Goal: Find specific page/section

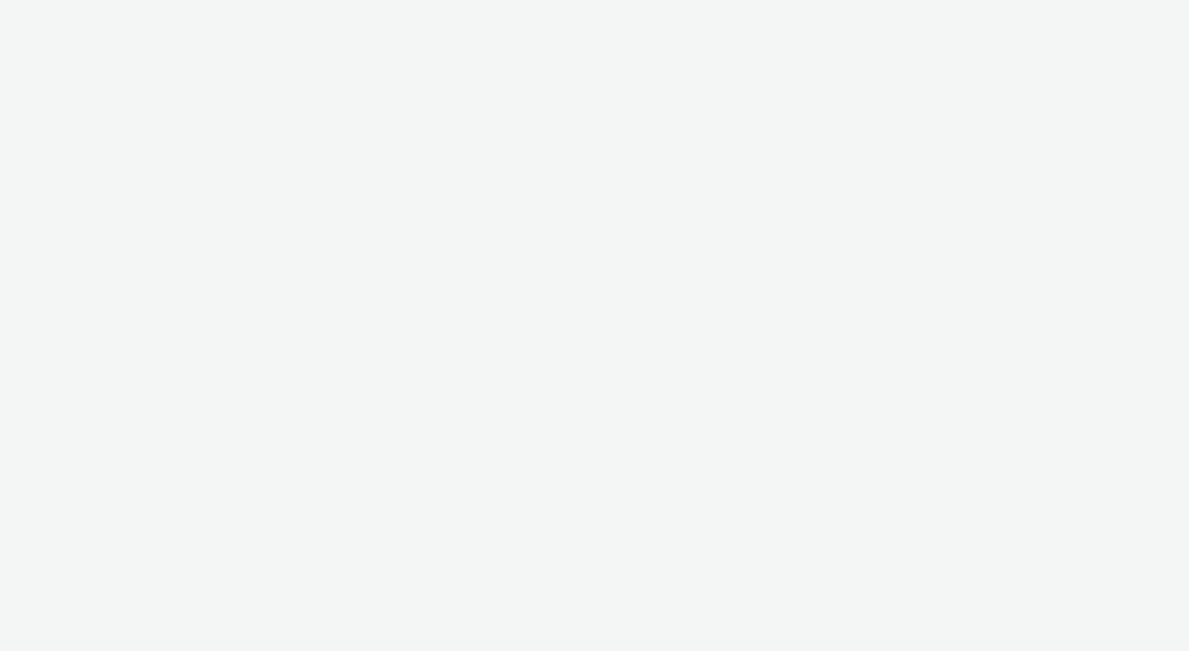
select select "b34ceae8-b405-47a5-9a73-edd6bbb83581"
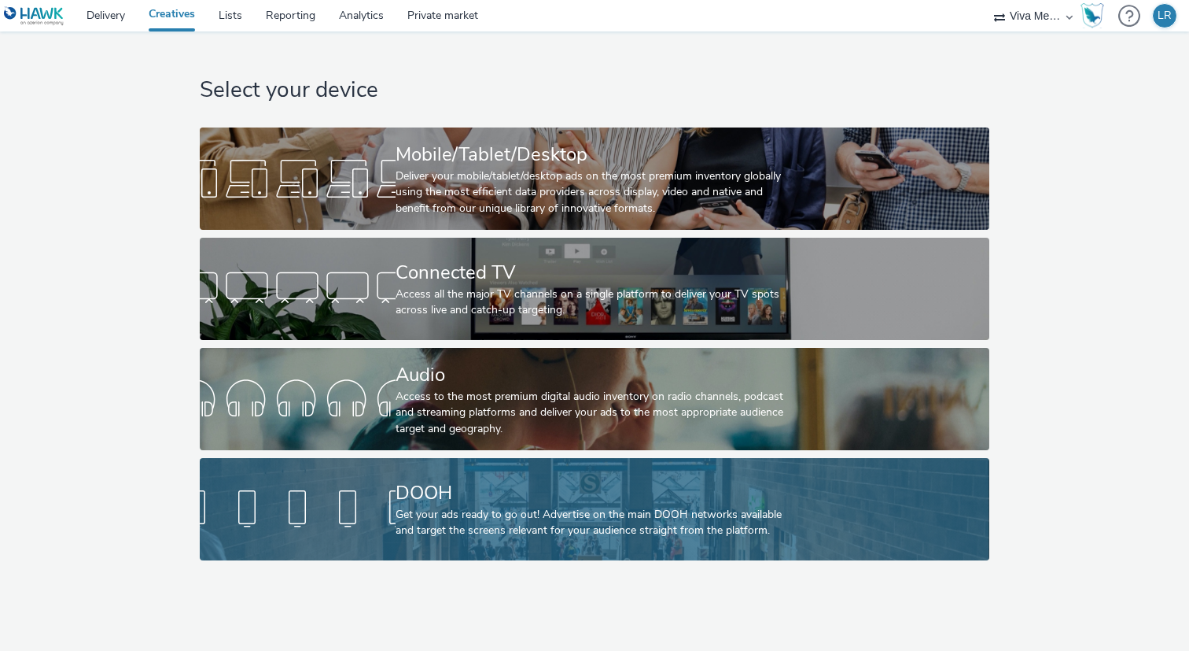
click at [441, 539] on div "DOOH Get your ads ready to go out! Advertise on the main DOOH networks availabl…" at bounding box center [592, 509] width 392 height 102
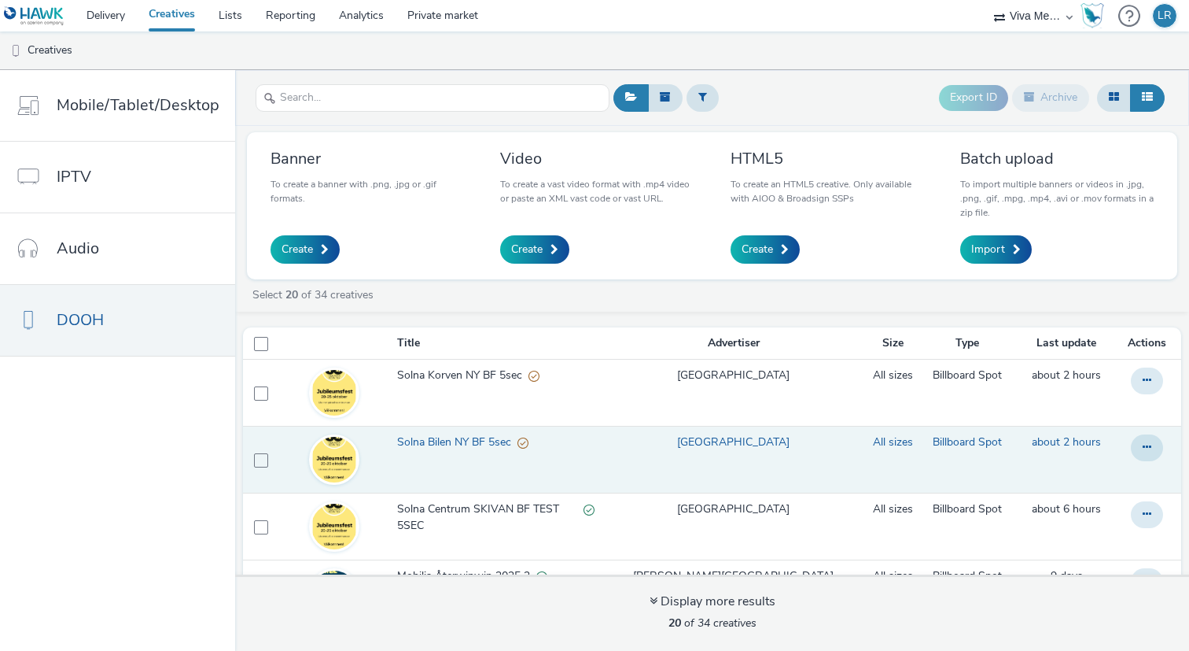
click at [436, 444] on span "Solna Bilen NY BF 5sec" at bounding box center [457, 442] width 120 height 16
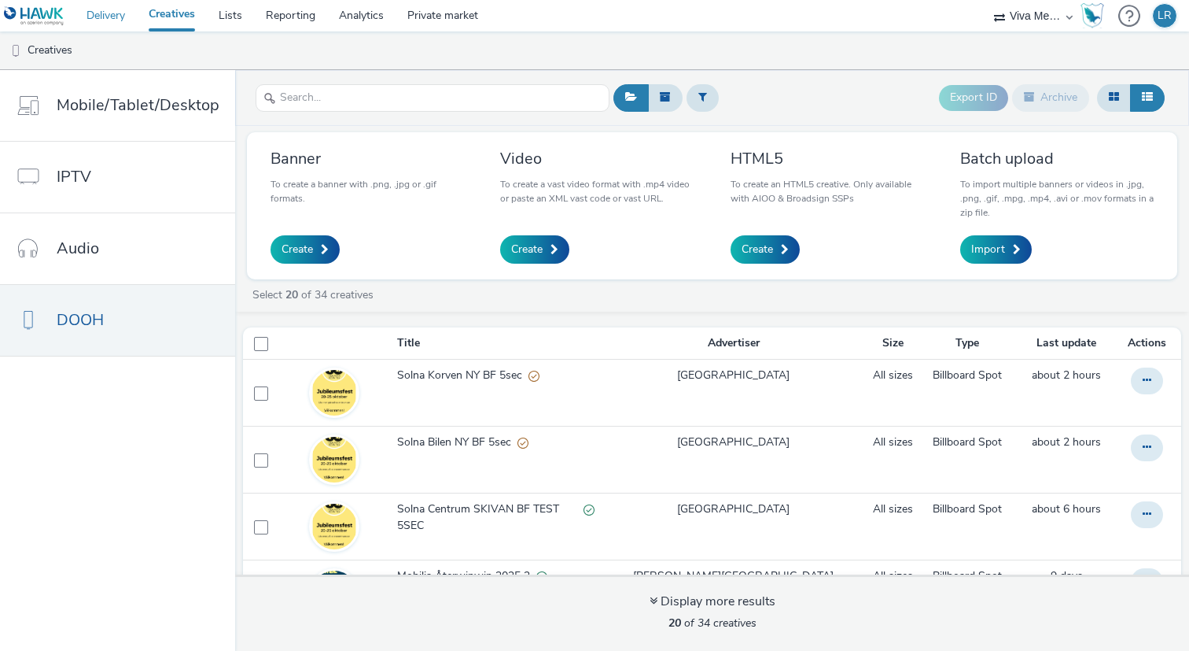
click at [97, 9] on link "Delivery" at bounding box center [106, 15] width 62 height 31
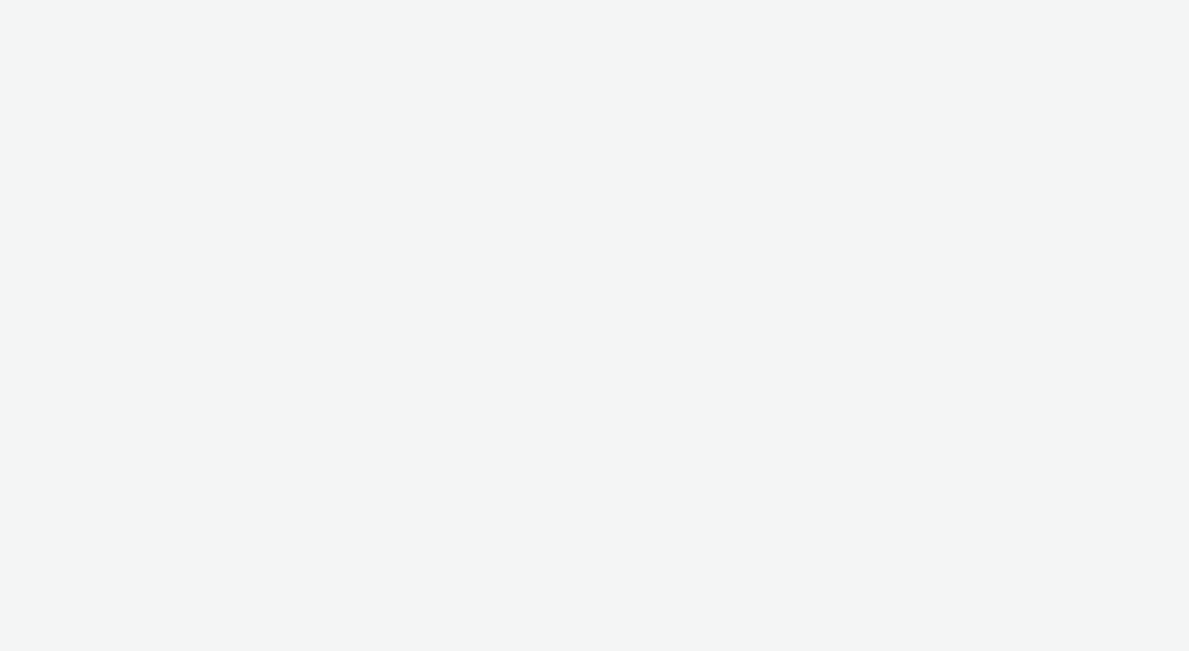
select select "b34ceae8-b405-47a5-9a73-edd6bbb83581"
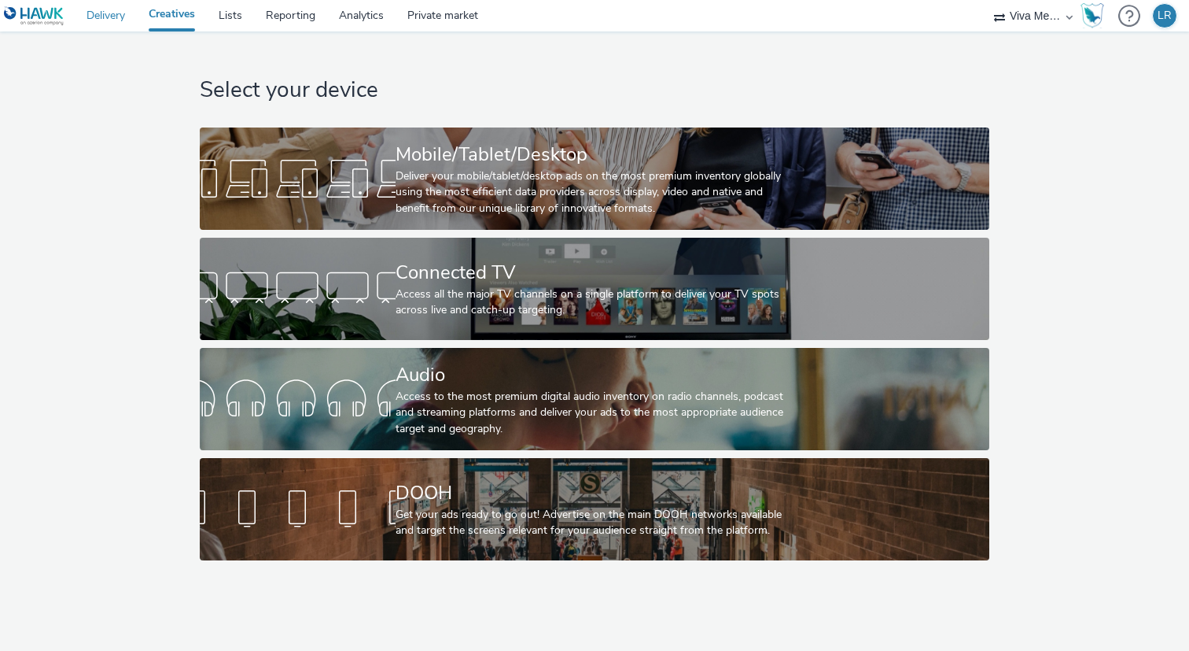
click at [112, 19] on link "Delivery" at bounding box center [106, 15] width 62 height 31
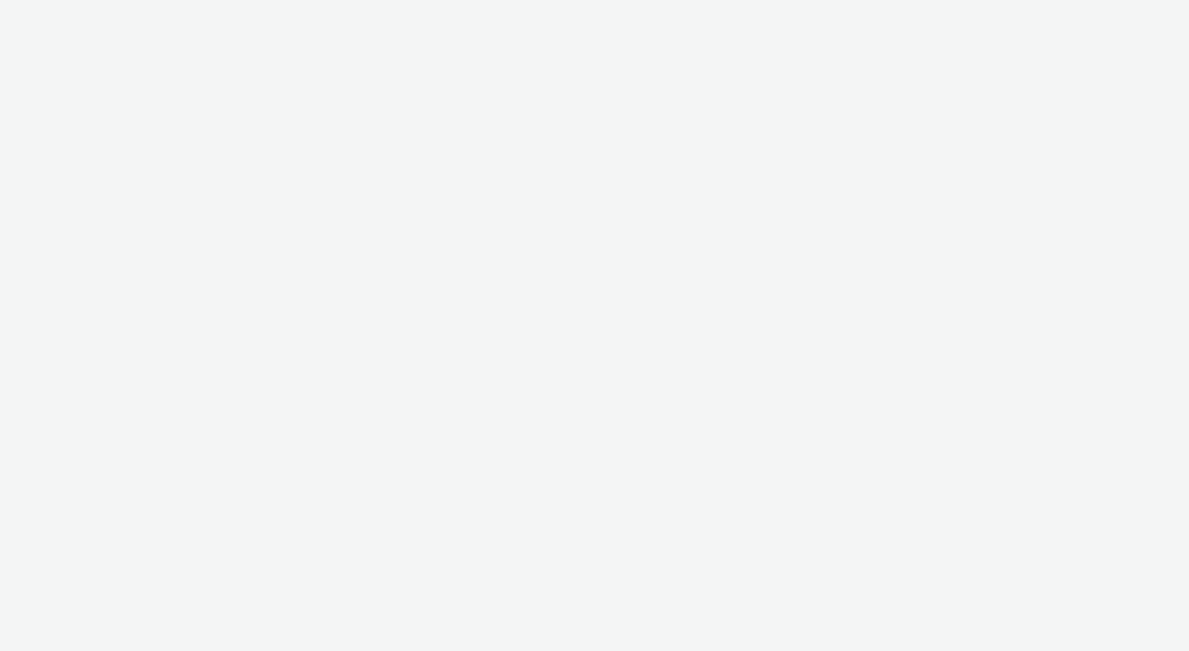
select select "b34ceae8-b405-47a5-9a73-edd6bbb83581"
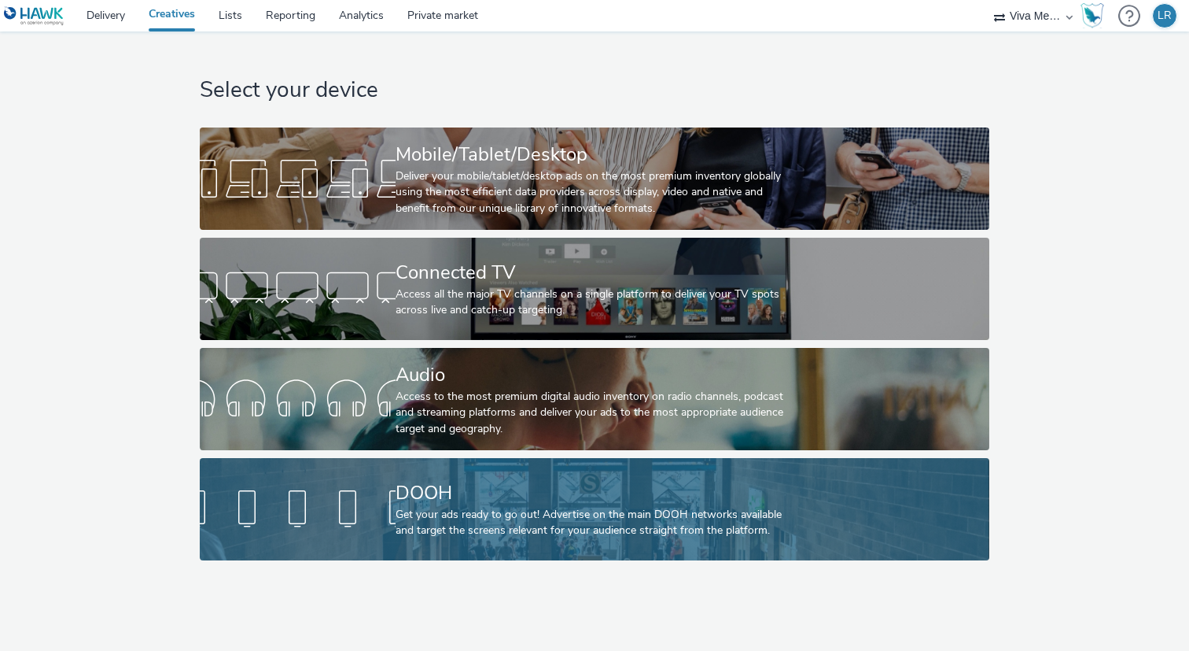
click at [273, 492] on div at bounding box center [298, 509] width 196 height 50
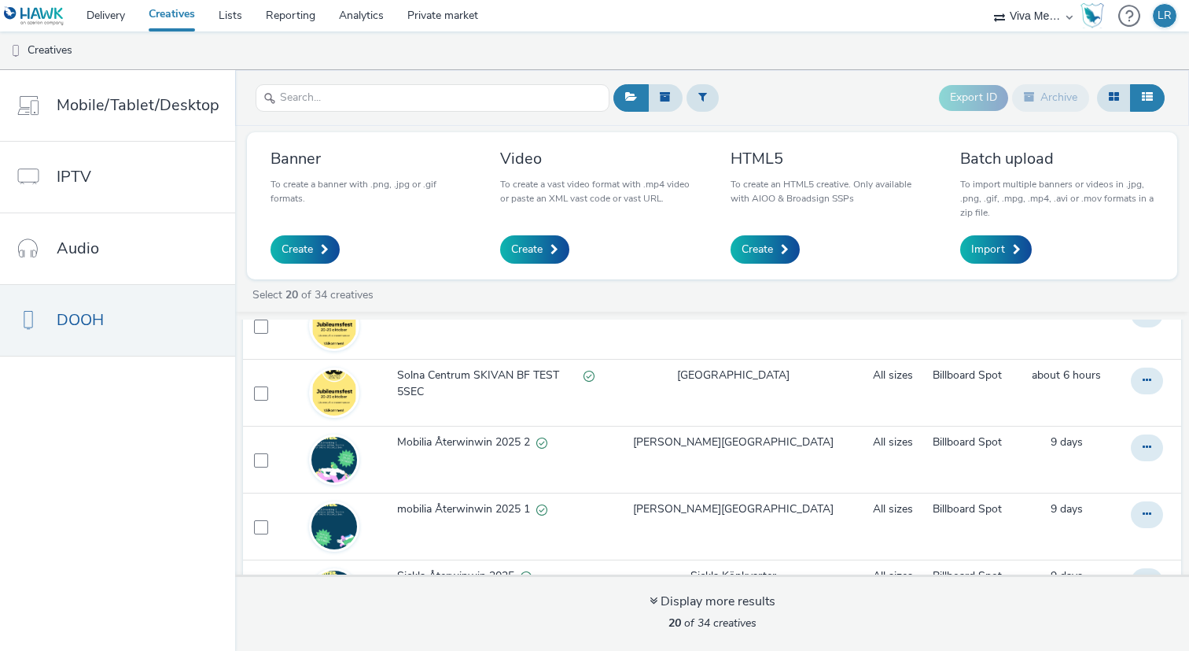
scroll to position [127, 0]
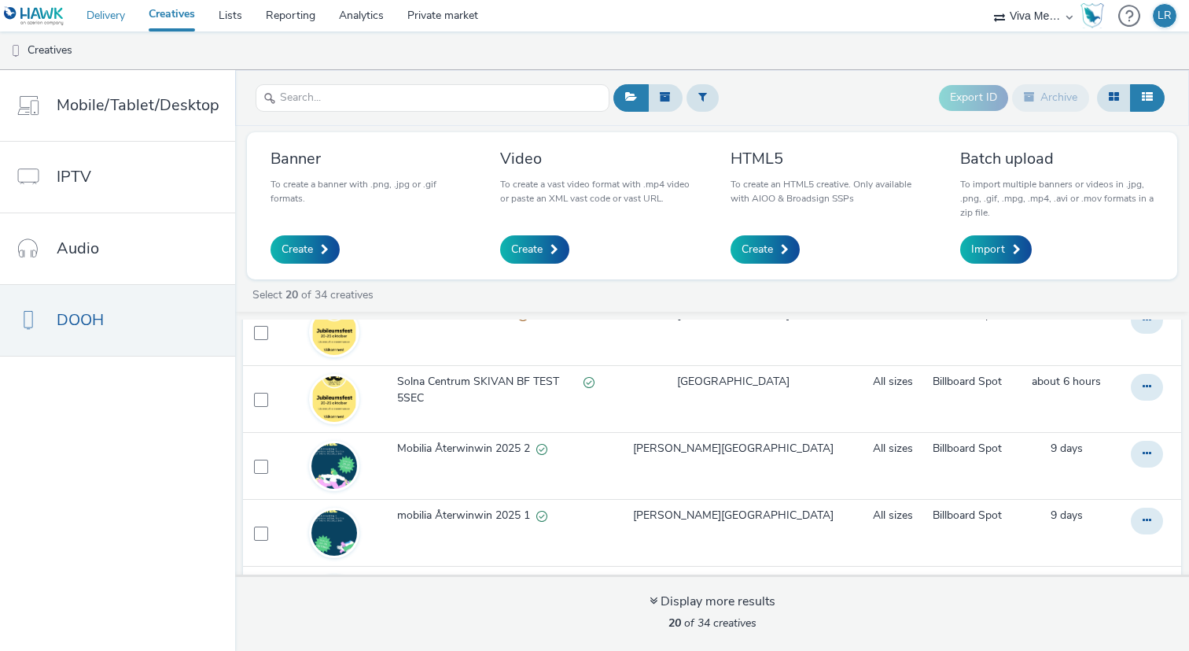
click at [113, 10] on link "Delivery" at bounding box center [106, 15] width 62 height 31
